Goal: Task Accomplishment & Management: Complete application form

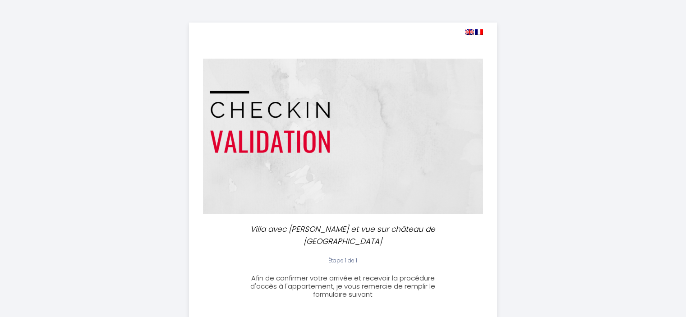
select select
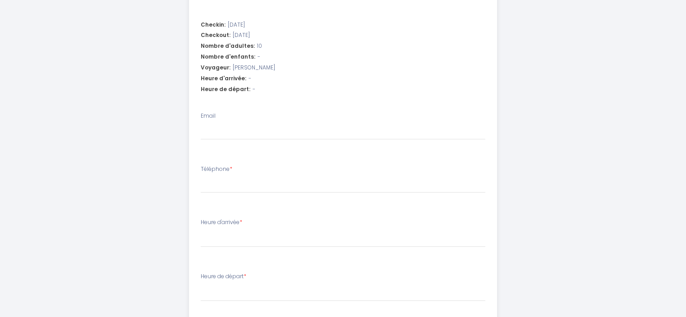
scroll to position [316, 0]
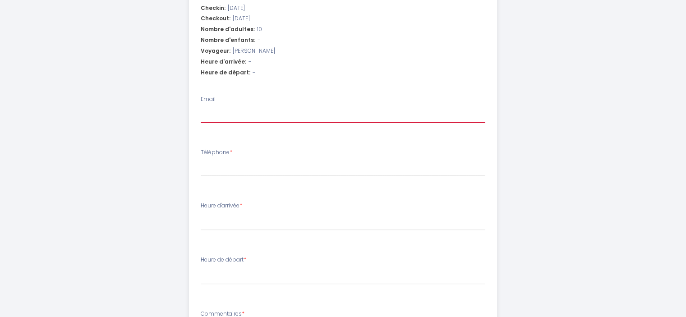
click at [265, 107] on input "Email" at bounding box center [343, 115] width 284 height 16
type input "[EMAIL_ADDRESS][DOMAIN_NAME]"
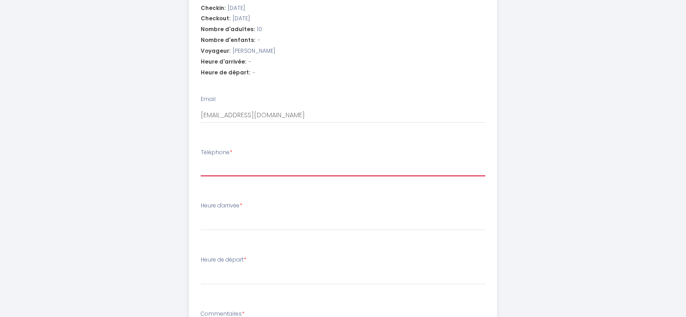
type input "0669621391"
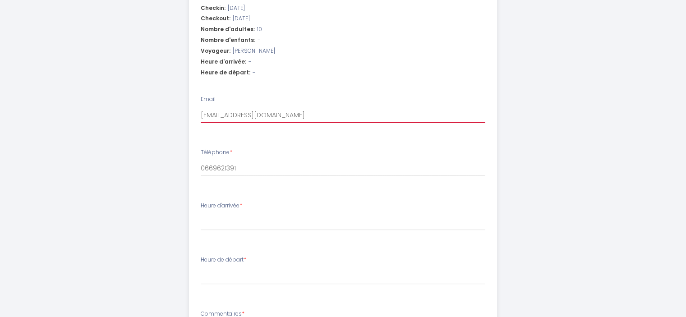
select select
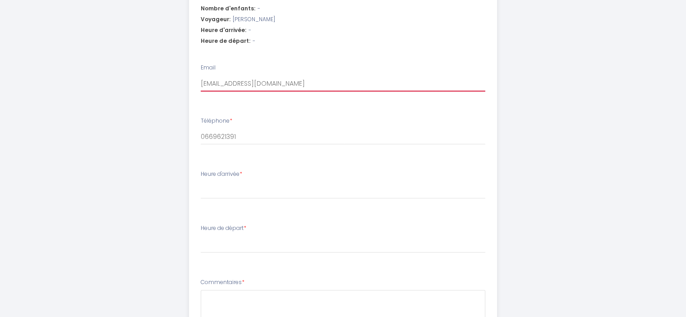
scroll to position [361, 0]
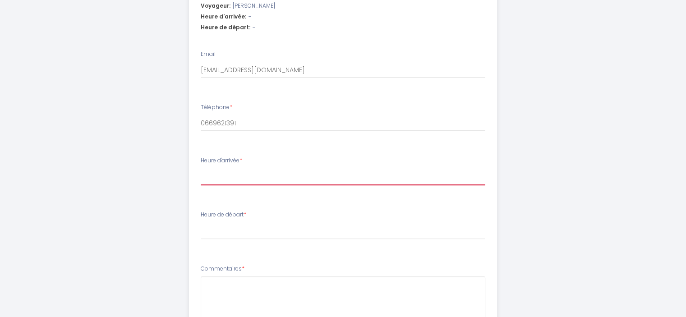
click at [244, 168] on select "16:00 16:30 17:00 17:30 18:00 18:30 19:00 19:30 20:00 20:30 21:00" at bounding box center [343, 176] width 284 height 17
click at [231, 168] on select "16:00 16:30 17:00 17:30 18:00 18:30 19:00 19:30 20:00 20:30 21:00" at bounding box center [343, 176] width 284 height 17
click at [233, 168] on select "16:00 16:30 17:00 17:30 18:00 18:30 19:00 19:30 20:00 20:30 21:00" at bounding box center [343, 176] width 284 height 17
click at [234, 168] on select "16:00 16:30 17:00 17:30 18:00 18:30 19:00 19:30 20:00 20:30 21:00" at bounding box center [343, 176] width 284 height 17
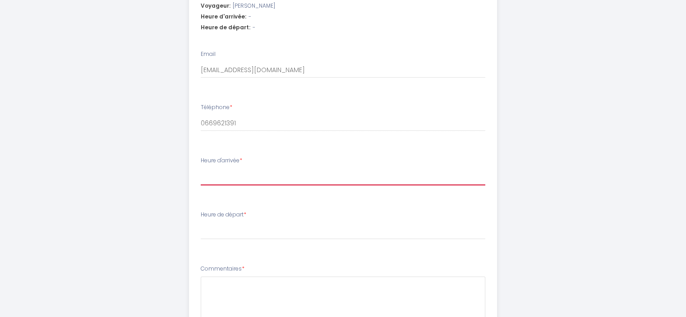
select select "17:30"
click at [201, 168] on select "16:00 16:30 17:00 17:30 18:00 18:30 19:00 19:30 20:00 20:30 21:00" at bounding box center [343, 176] width 284 height 17
select select
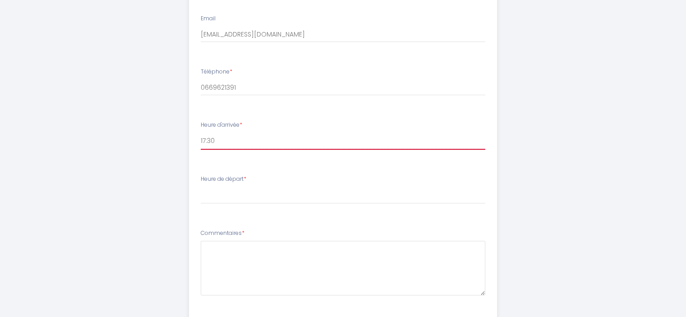
scroll to position [440, 0]
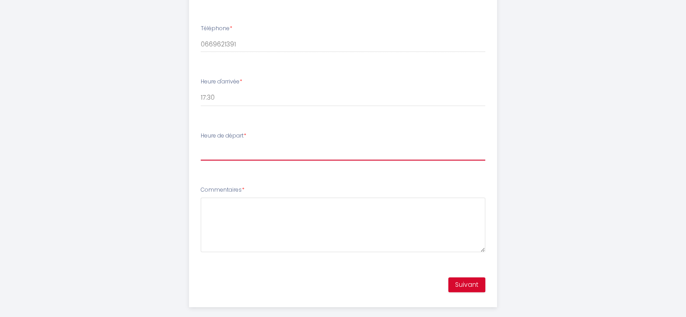
click at [254, 143] on select "00:00 00:30 01:00 01:30 02:00 02:30 03:00 03:30 04:00 04:30 05:00 05:30 06:00 0…" at bounding box center [343, 151] width 284 height 17
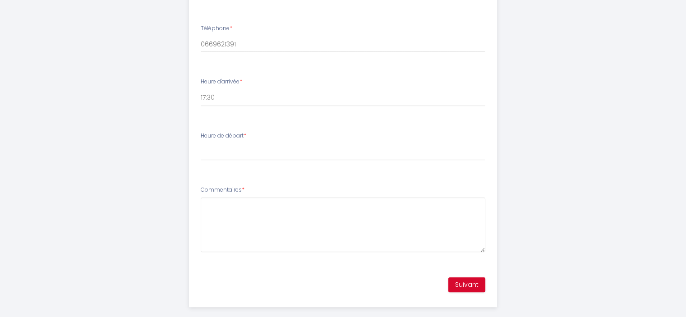
click at [243, 163] on ul "Checkin: [DATE] Checkout: [DATE] Nombre d'adultes: 10 Nombre d'enfants: - Voyag…" at bounding box center [342, 71] width 307 height 392
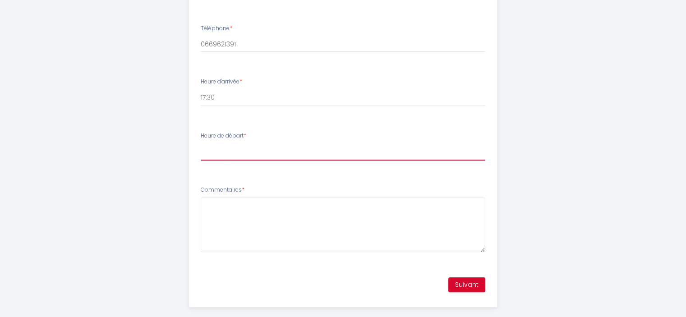
click at [241, 143] on select "00:00 00:30 01:00 01:30 02:00 02:30 03:00 03:30 04:00 04:30 05:00 05:30 06:00 0…" at bounding box center [343, 151] width 284 height 17
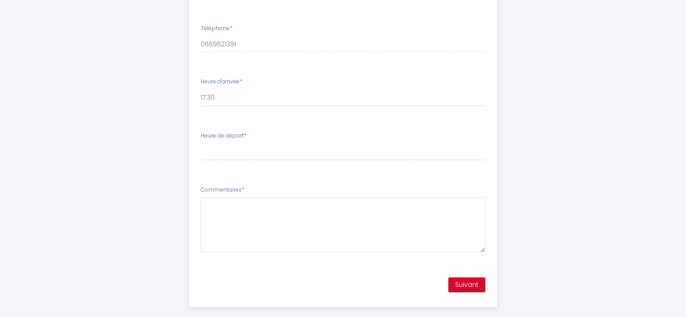
click at [263, 180] on li "Commentaires *" at bounding box center [342, 223] width 307 height 86
click at [229, 89] on select "16:00 16:30 17:00 17:30 18:00 18:30 19:00 19:30 20:00 20:30 21:00" at bounding box center [343, 97] width 284 height 17
click at [201, 89] on select "16:00 16:30 17:00 17:30 18:00 18:30 19:00 19:30 20:00 20:30 21:00" at bounding box center [343, 97] width 284 height 17
click at [225, 89] on select "16:00 16:30 17:00 17:30 18:00 18:30 19:00 19:30 20:00 20:30 21:00" at bounding box center [343, 97] width 284 height 17
select select "17:00"
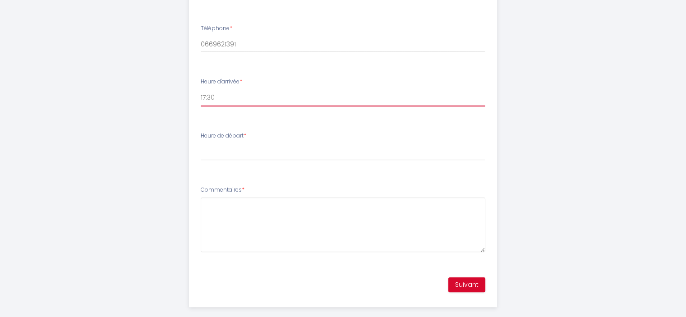
click at [201, 89] on select "16:00 16:30 17:00 17:30 18:00 18:30 19:00 19:30 20:00 20:30 21:00" at bounding box center [343, 97] width 284 height 17
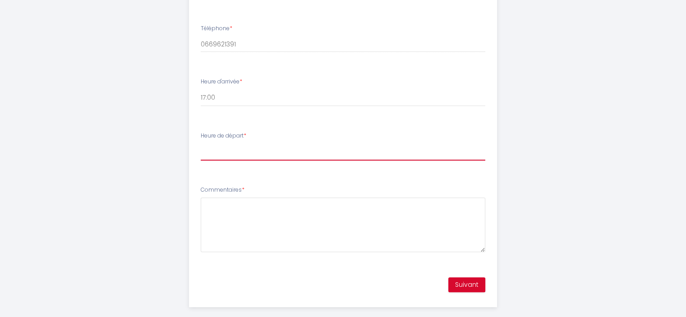
click at [243, 143] on select "00:00 00:30 01:00 01:30 02:00 02:30 03:00 03:30 04:00 04:30 05:00 05:30 06:00 0…" at bounding box center [343, 151] width 284 height 17
select select "10:00"
click at [201, 143] on select "00:00 00:30 01:00 01:30 02:00 02:30 03:00 03:30 04:00 04:30 05:00 05:30 06:00 0…" at bounding box center [343, 151] width 284 height 17
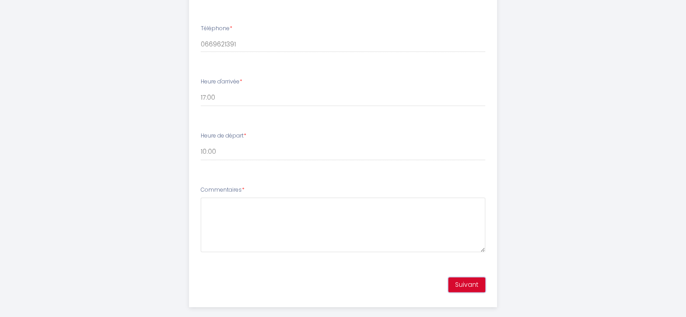
drag, startPoint x: 453, startPoint y: 271, endPoint x: 443, endPoint y: 272, distance: 10.1
click at [453, 277] on button "Suivant" at bounding box center [466, 284] width 37 height 15
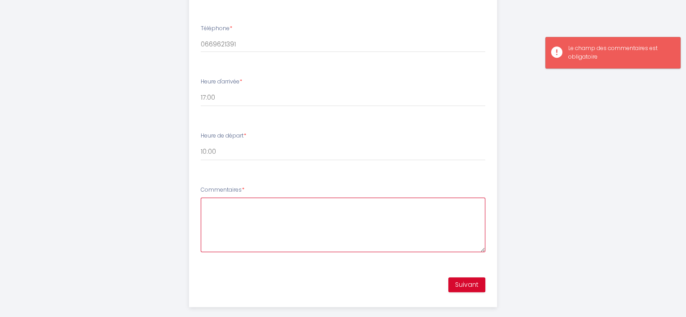
click at [220, 202] on textarea "Commentaires *" at bounding box center [343, 224] width 284 height 55
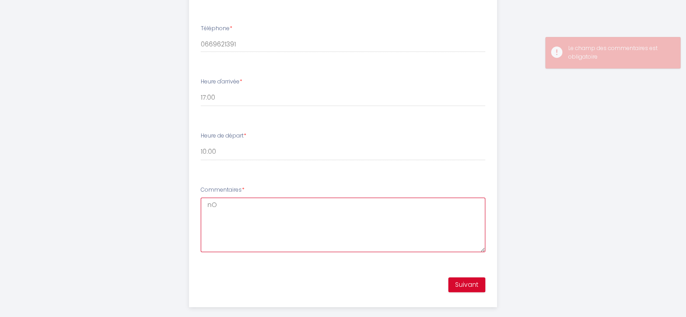
type textarea "n"
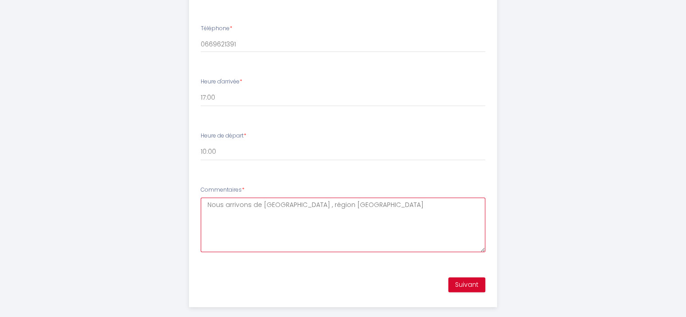
click at [307, 214] on textarea "Nous arrivons de [GEOGRAPHIC_DATA] , région [GEOGRAPHIC_DATA]" at bounding box center [343, 224] width 284 height 55
click at [326, 197] on textarea "Nous arrivons de [GEOGRAPHIC_DATA] , région [GEOGRAPHIC_DATA]" at bounding box center [343, 224] width 284 height 55
click at [326, 223] on textarea "Nous arrivons de Melun , [GEOGRAPHIC_DATA]" at bounding box center [343, 224] width 284 height 55
type textarea "Nous arrivons de Melun , [GEOGRAPHIC_DATA]"
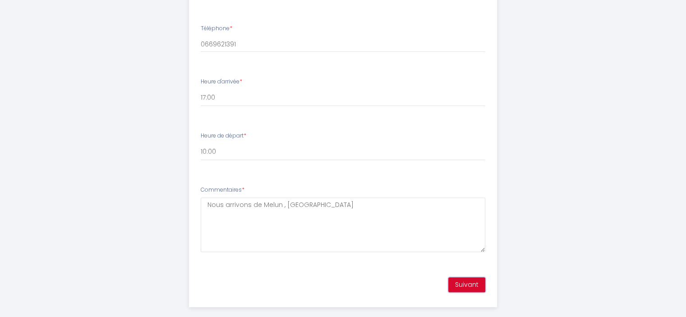
click at [467, 277] on button "Suivant" at bounding box center [466, 284] width 37 height 15
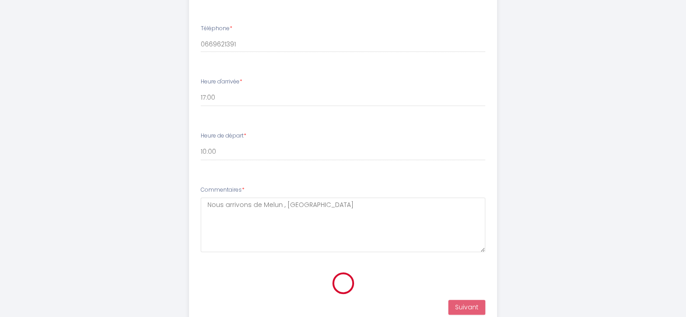
scroll to position [193, 0]
